Goal: Task Accomplishment & Management: Use online tool/utility

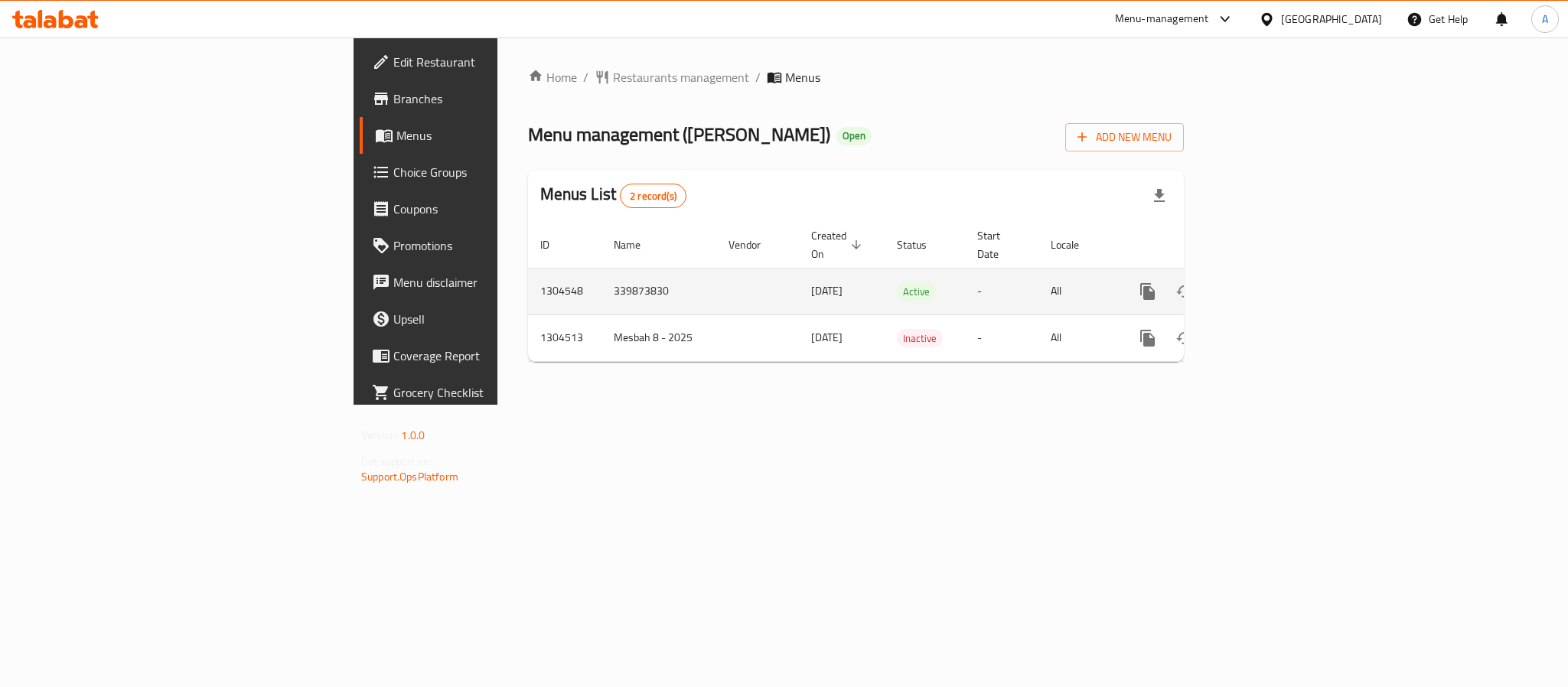
click at [601, 279] on td "339873830" at bounding box center [658, 291] width 114 height 46
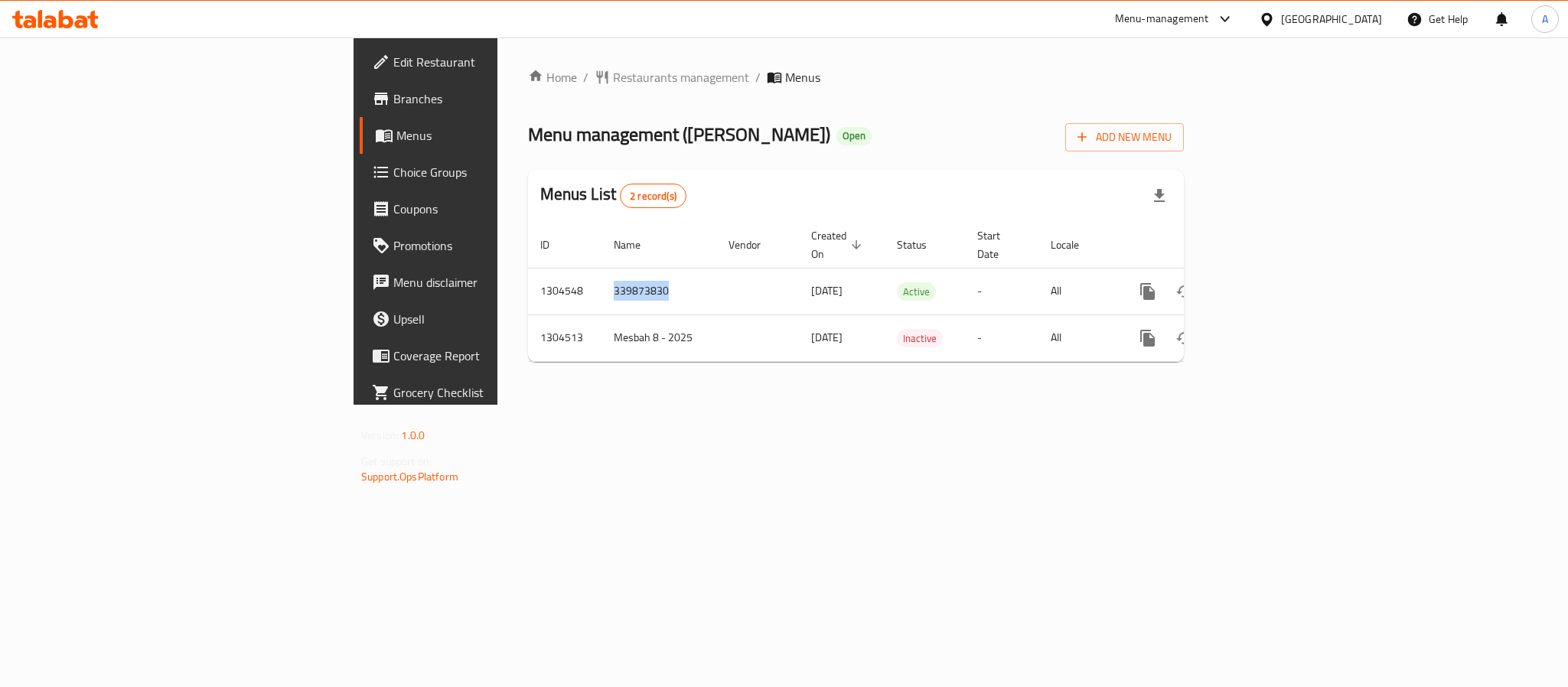
copy td "339873830"
click at [1359, 21] on div "[GEOGRAPHIC_DATA]" at bounding box center [1331, 20] width 101 height 17
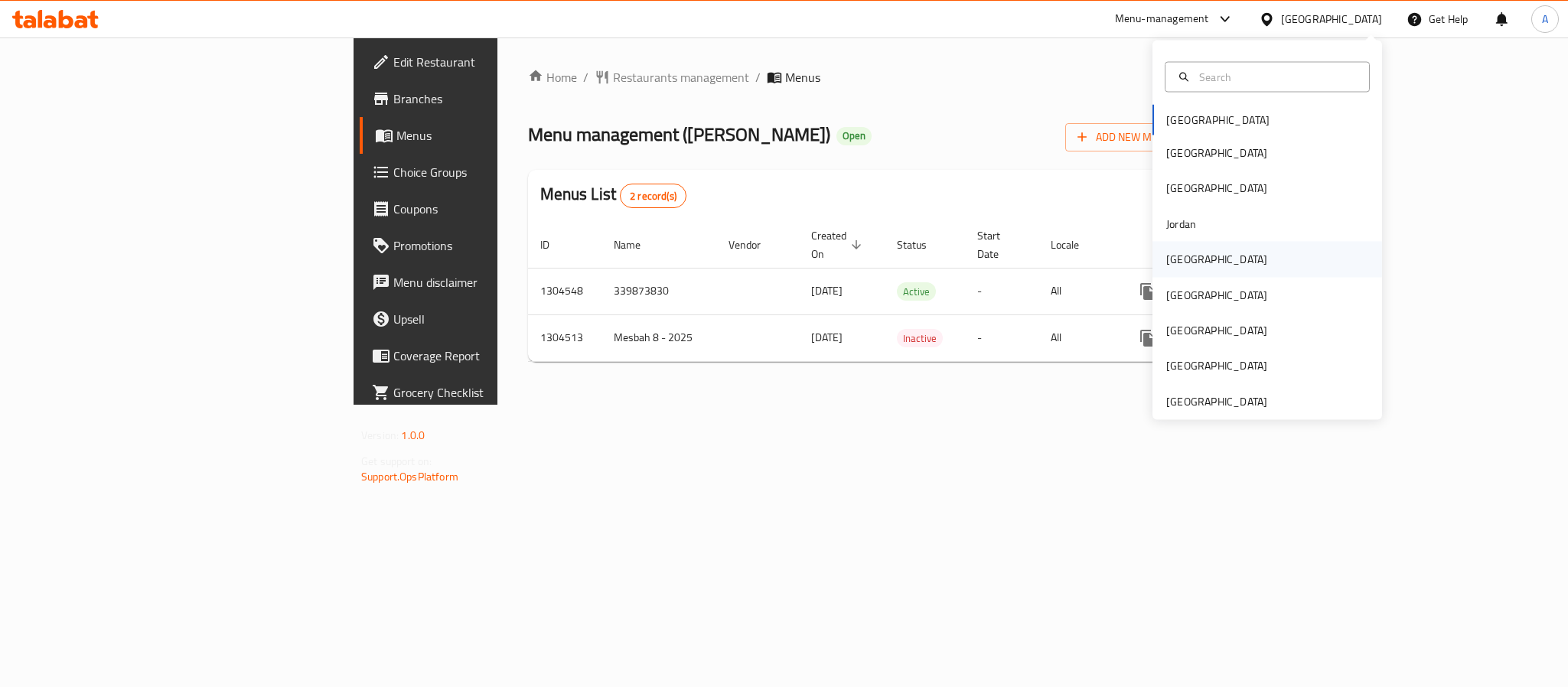
click at [1180, 262] on div "[GEOGRAPHIC_DATA]" at bounding box center [1217, 259] width 101 height 17
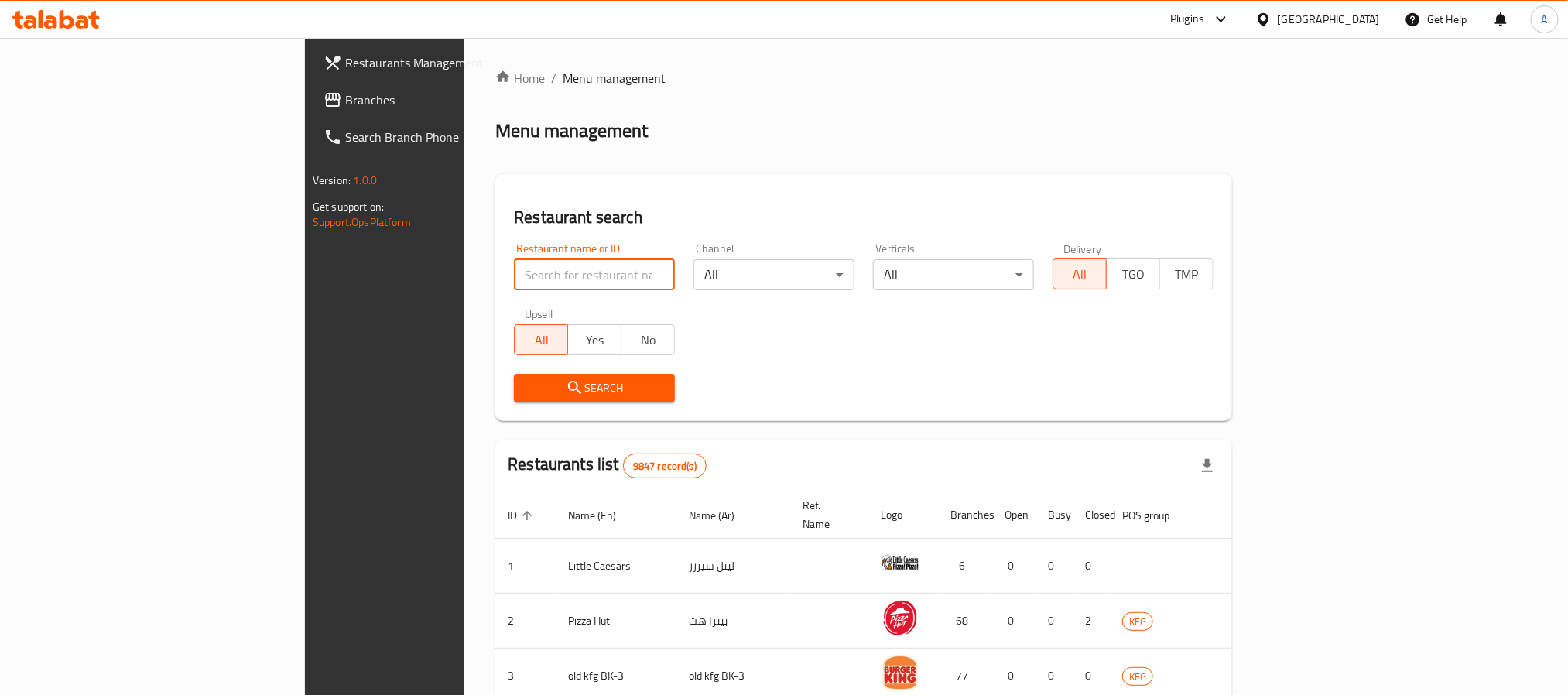
click at [514, 286] on input "search" at bounding box center [594, 275] width 161 height 31
paste input "16355"
type input "16355"
click button "Search" at bounding box center [594, 388] width 161 height 28
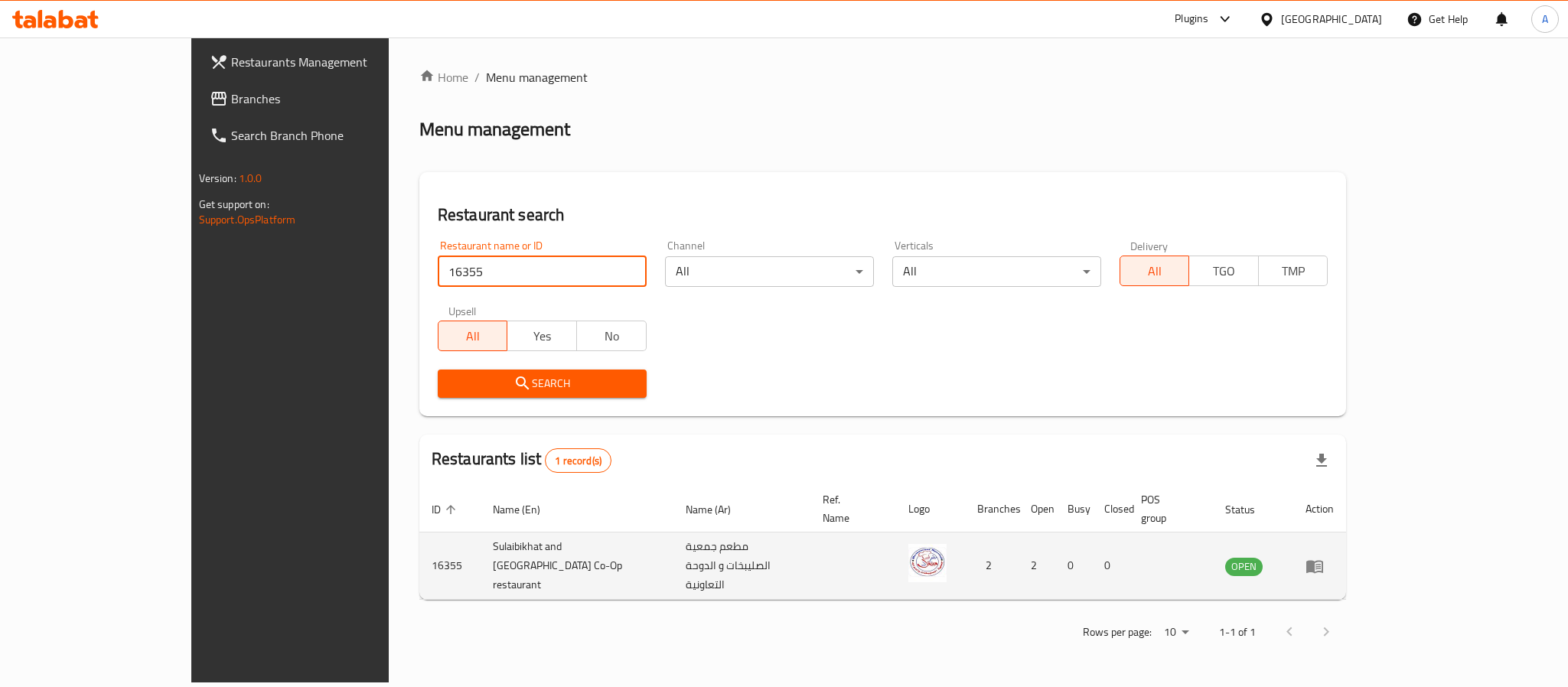
click at [1324, 557] on icon "enhanced table" at bounding box center [1315, 566] width 19 height 19
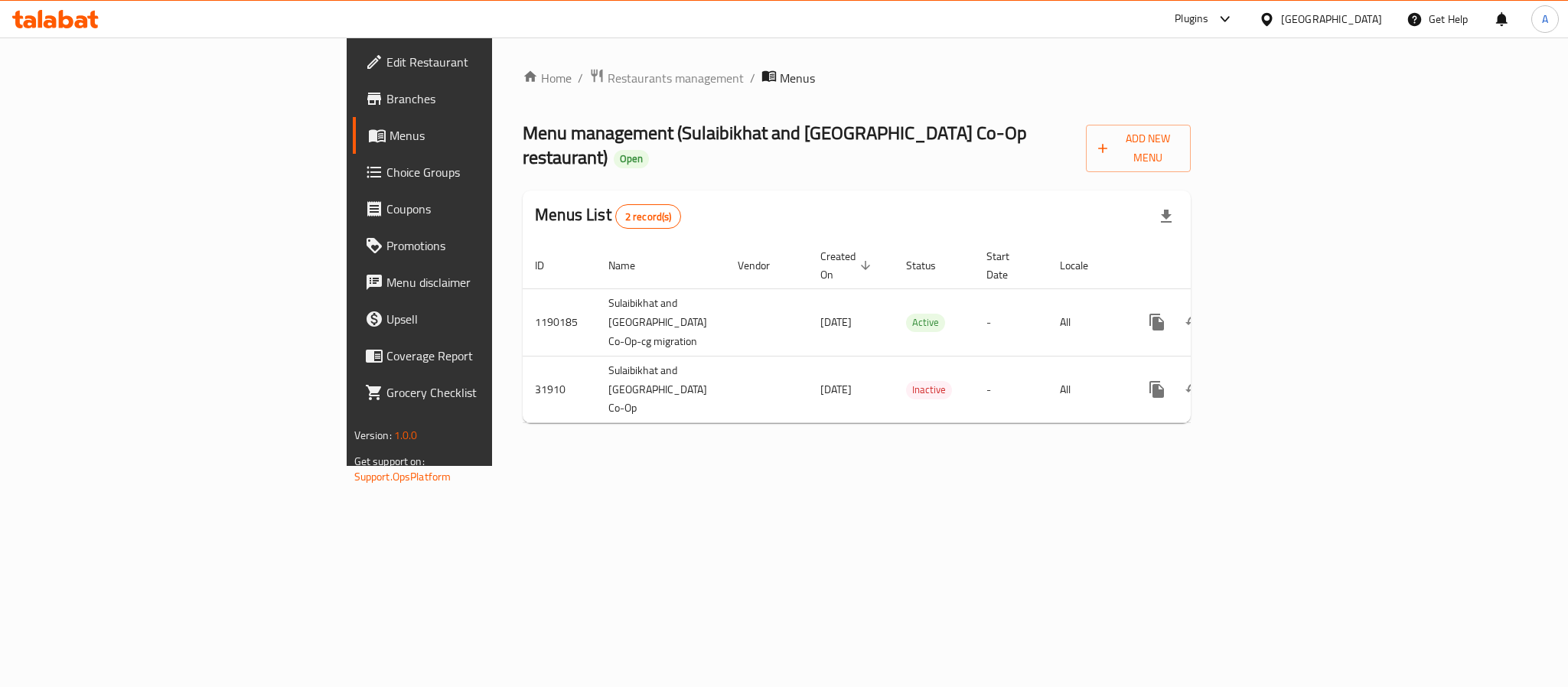
click at [387, 97] on span "Branches" at bounding box center [492, 99] width 210 height 19
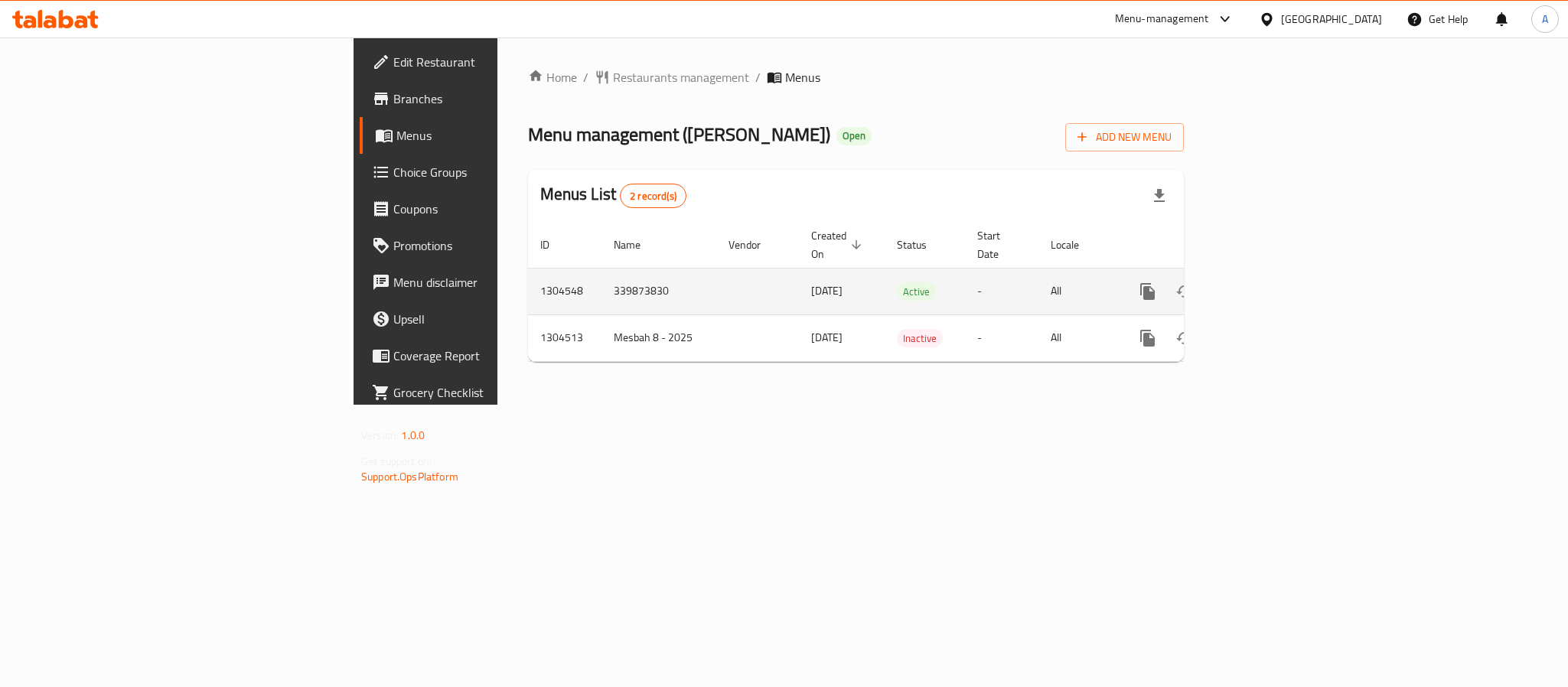
click at [1276, 284] on link "enhanced table" at bounding box center [1258, 292] width 37 height 37
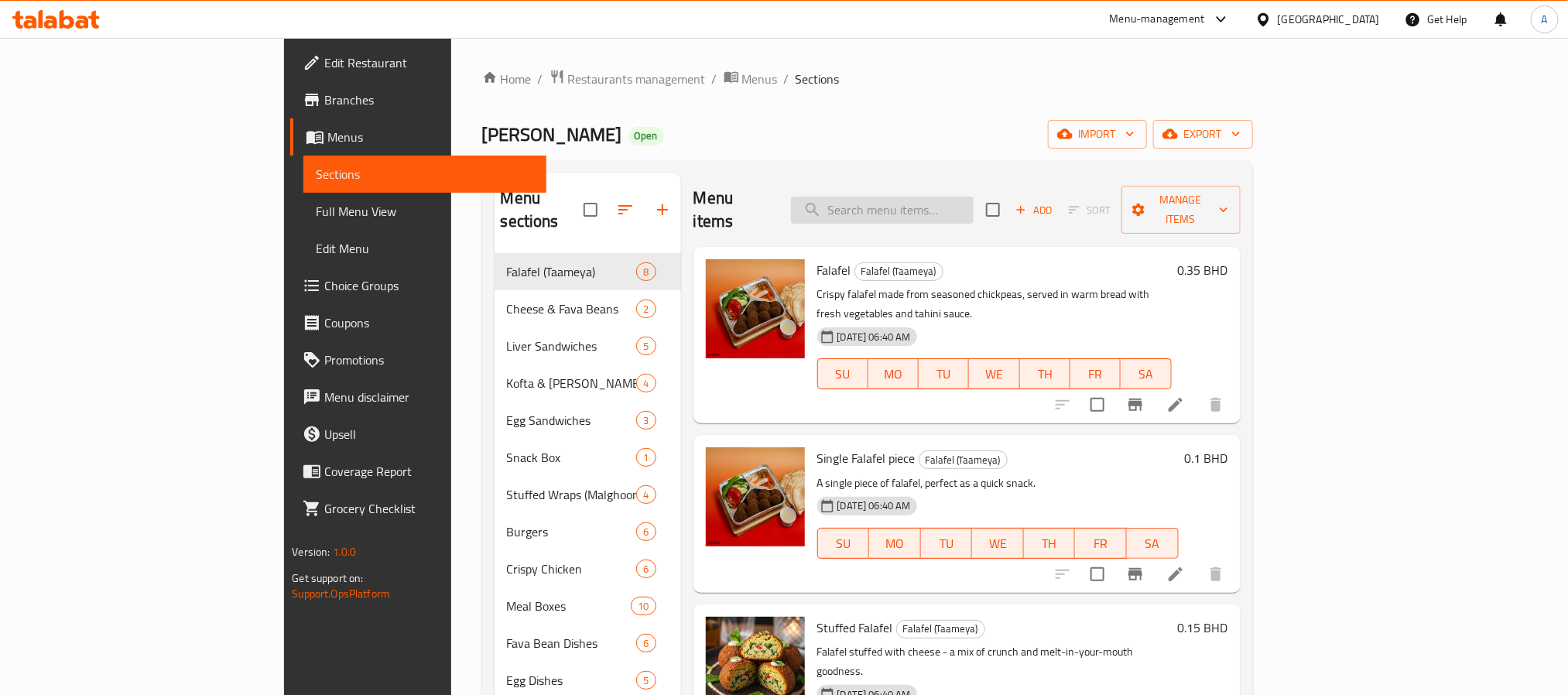
click at [920, 208] on input "search" at bounding box center [882, 210] width 182 height 27
paste input "Foul Sandwich"
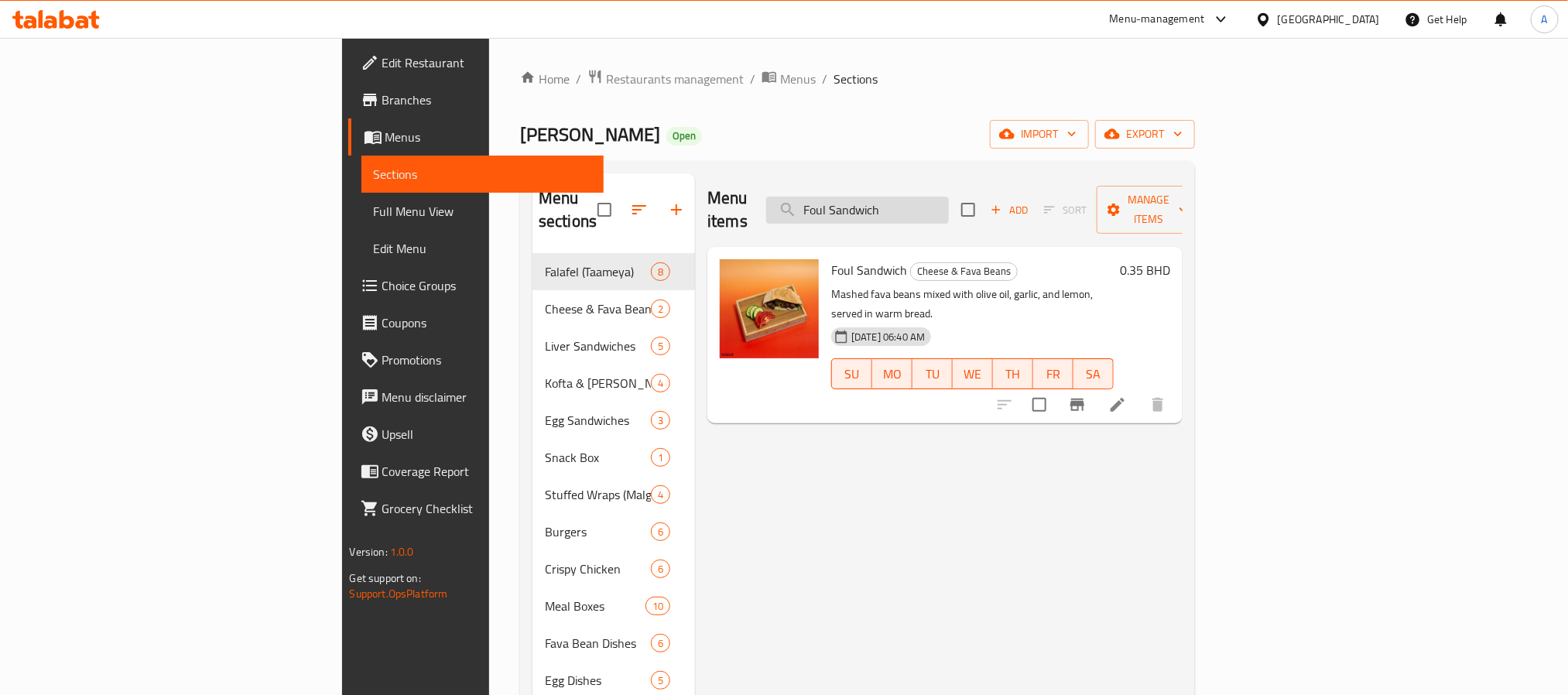
click at [945, 203] on input "Foul Sandwich" at bounding box center [857, 210] width 182 height 27
paste input "Chicken Fillet"
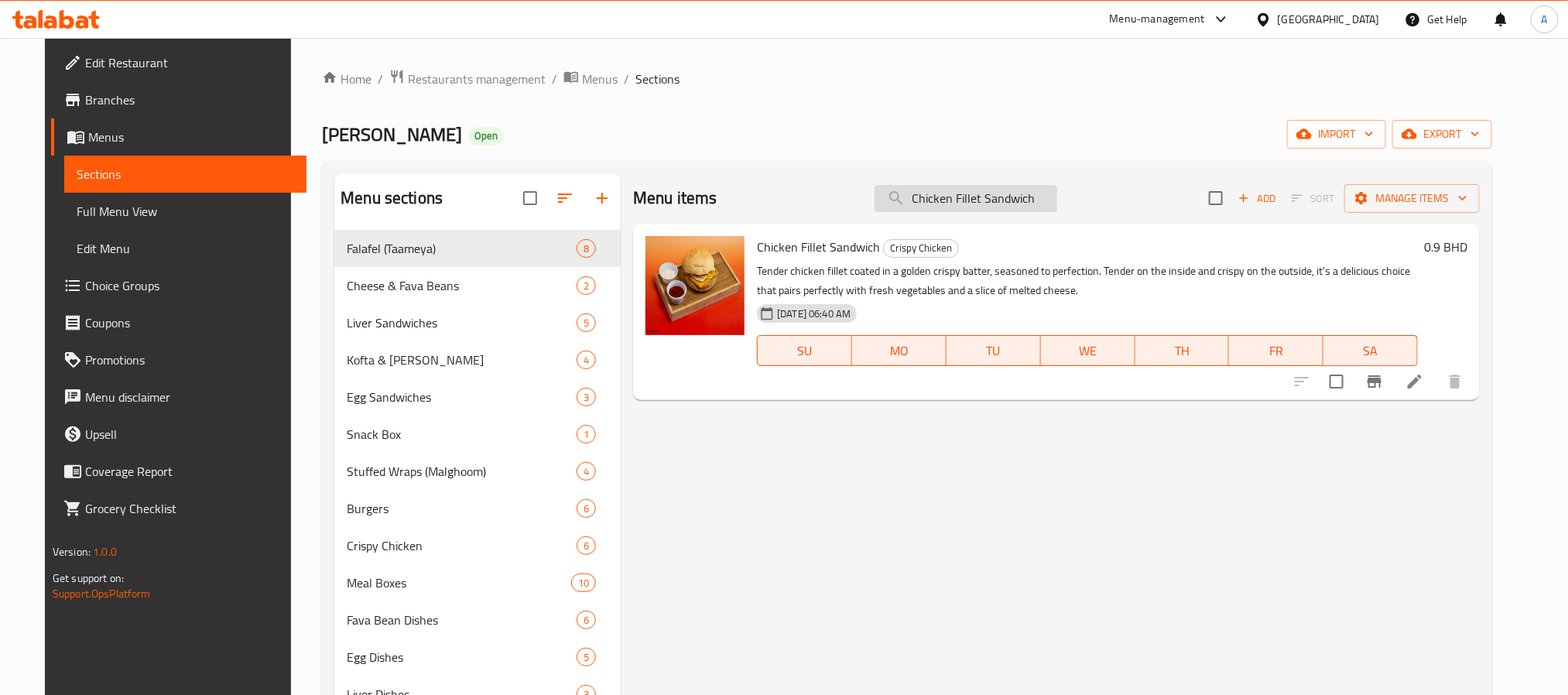
click at [964, 200] on input "Chicken Fillet Sandwich" at bounding box center [965, 198] width 182 height 27
paste input "Foul with Egg Plate"
type input "Foul with Egg Plate"
